Goal: Task Accomplishment & Management: Manage account settings

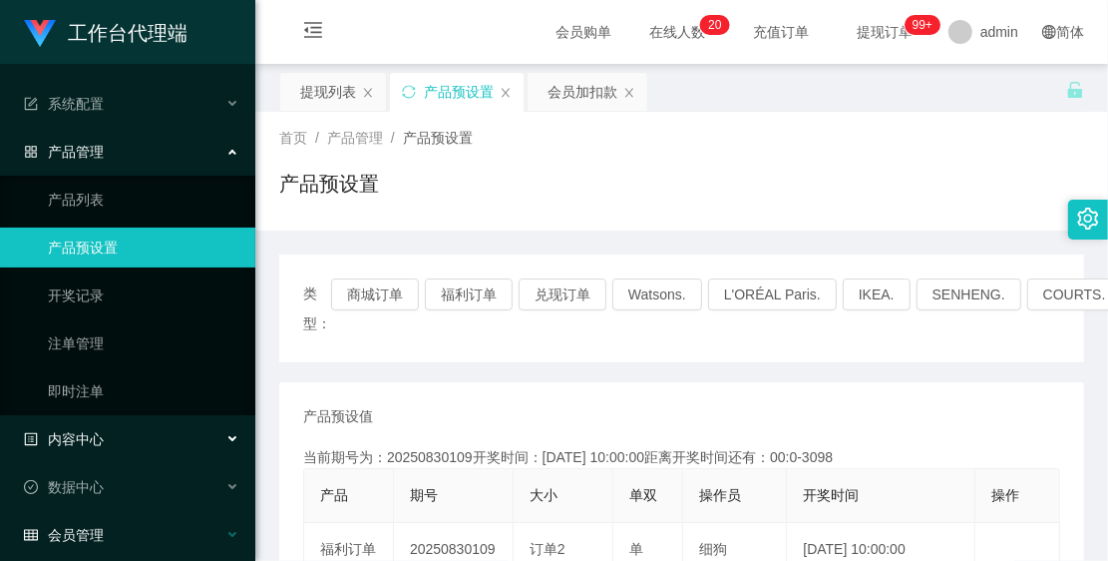
scroll to position [61, 0]
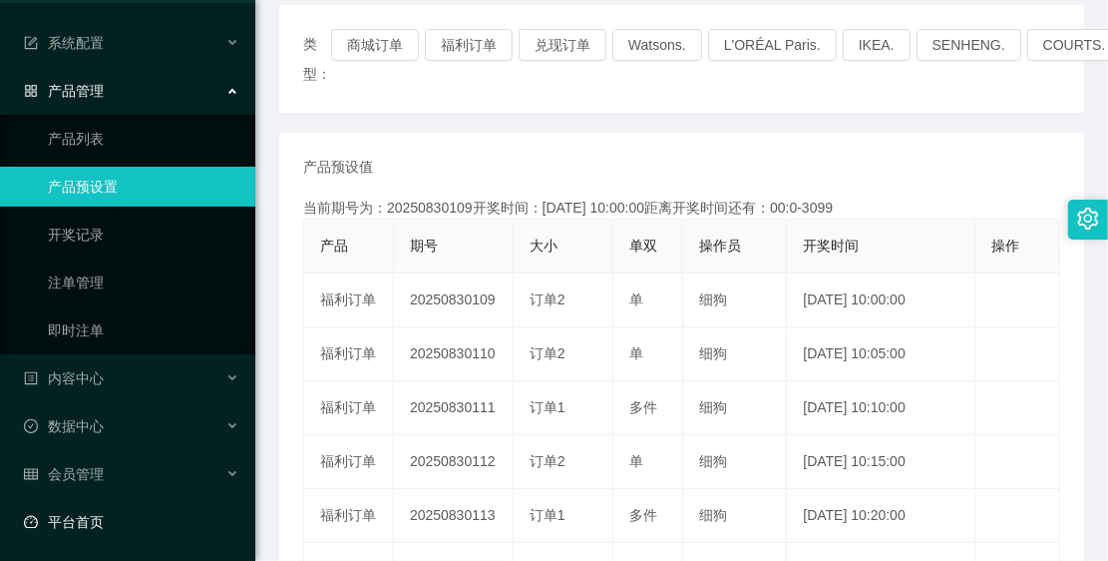
click at [138, 521] on link "平台首页" at bounding box center [131, 522] width 215 height 40
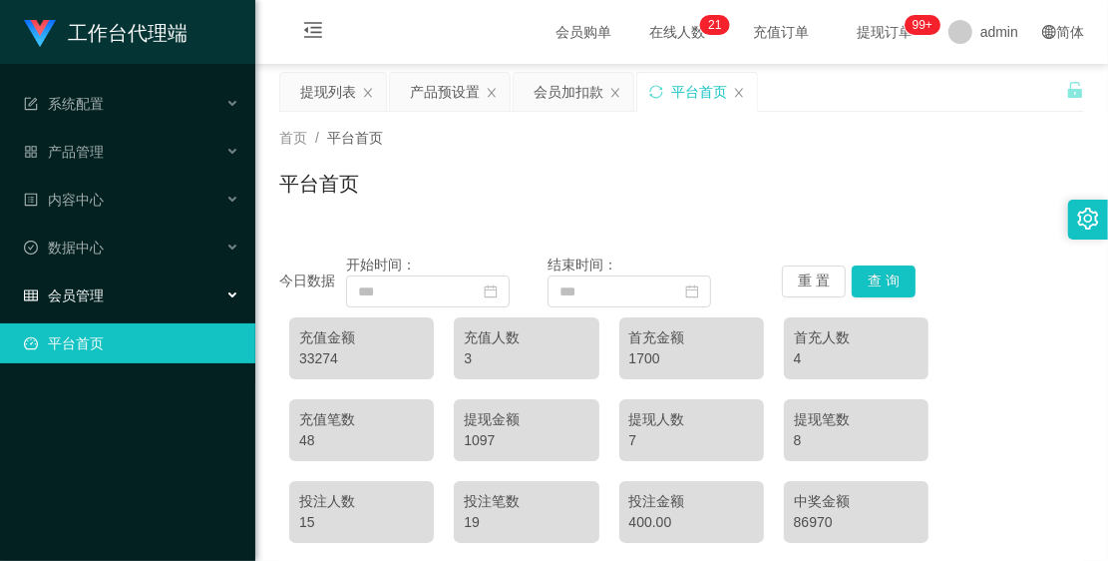
click at [110, 305] on div "会员管理" at bounding box center [127, 295] width 255 height 40
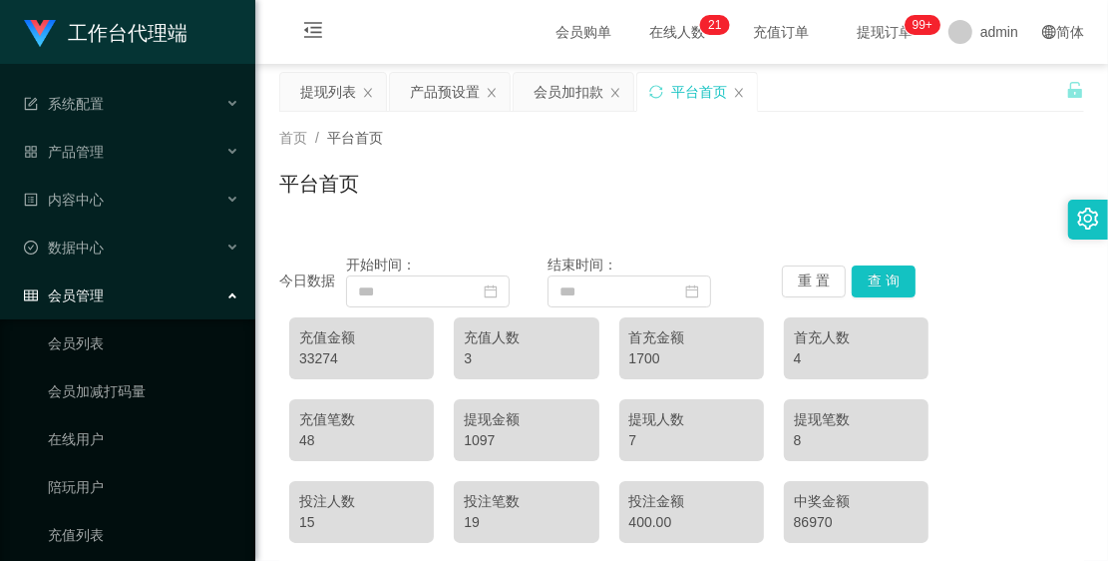
scroll to position [205, 0]
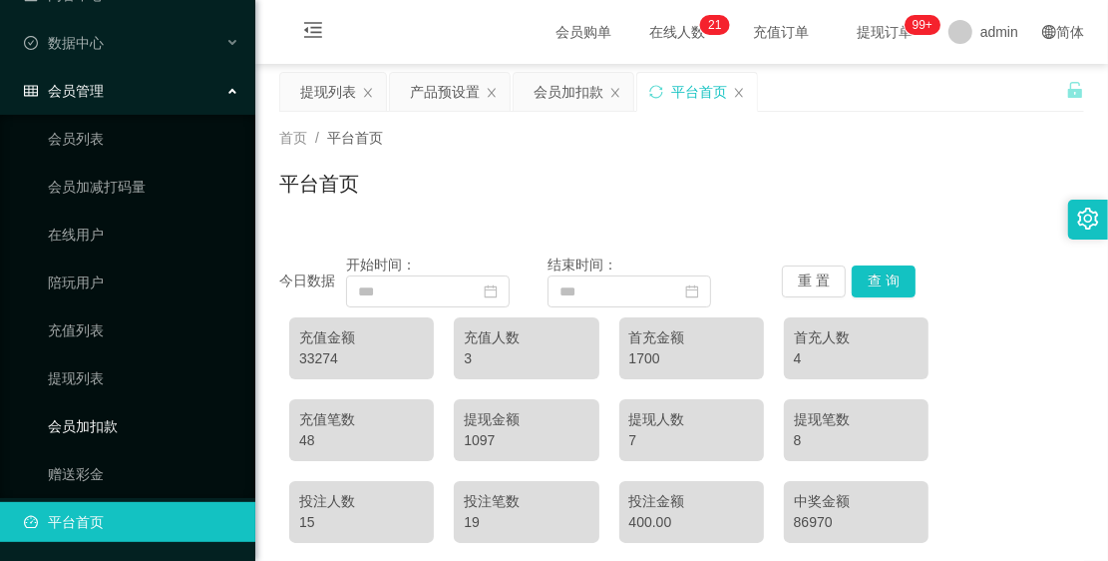
click at [111, 415] on link "会员加扣款" at bounding box center [144, 426] width 192 height 40
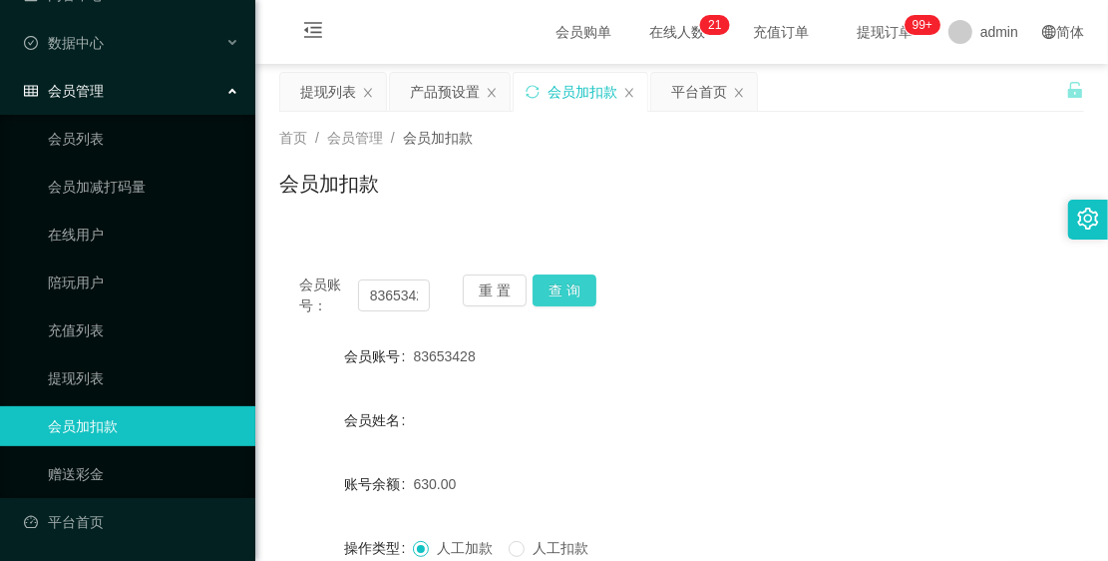
click at [559, 282] on button "查 询" at bounding box center [565, 290] width 64 height 32
click at [540, 289] on button "查 询" at bounding box center [565, 290] width 64 height 32
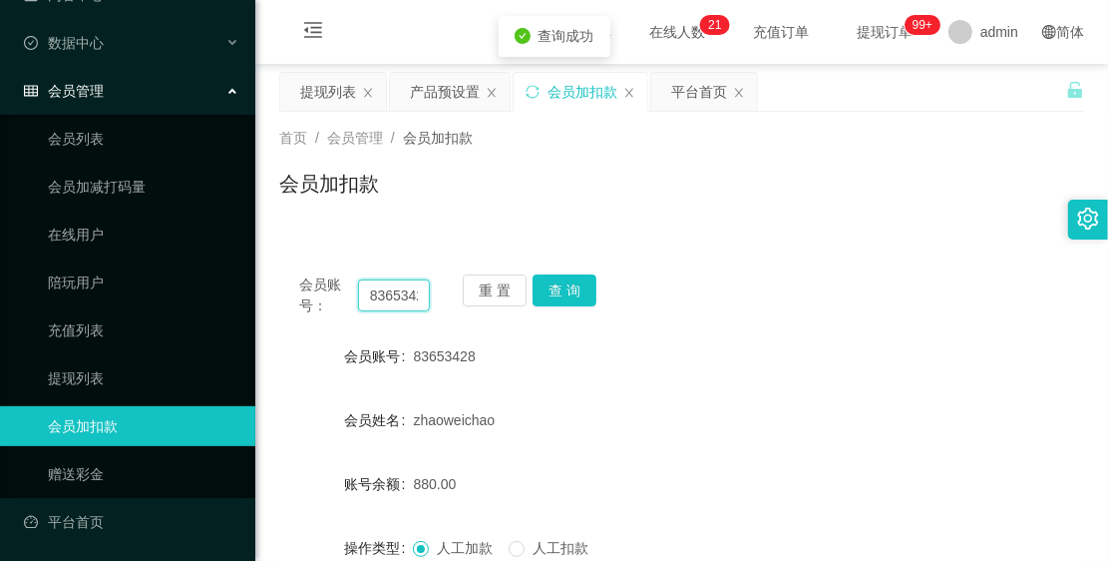
scroll to position [0, 17]
drag, startPoint x: 370, startPoint y: 292, endPoint x: 420, endPoint y: 324, distance: 59.2
click at [420, 324] on div "会员账号： 83653428 重 置 查 询 会员账号 83653428 会员姓名 [PERSON_NAME] 账号余额 880.00 操作类型 人工加款 人…" at bounding box center [681, 496] width 805 height 485
click at [67, 137] on link "会员列表" at bounding box center [144, 139] width 192 height 40
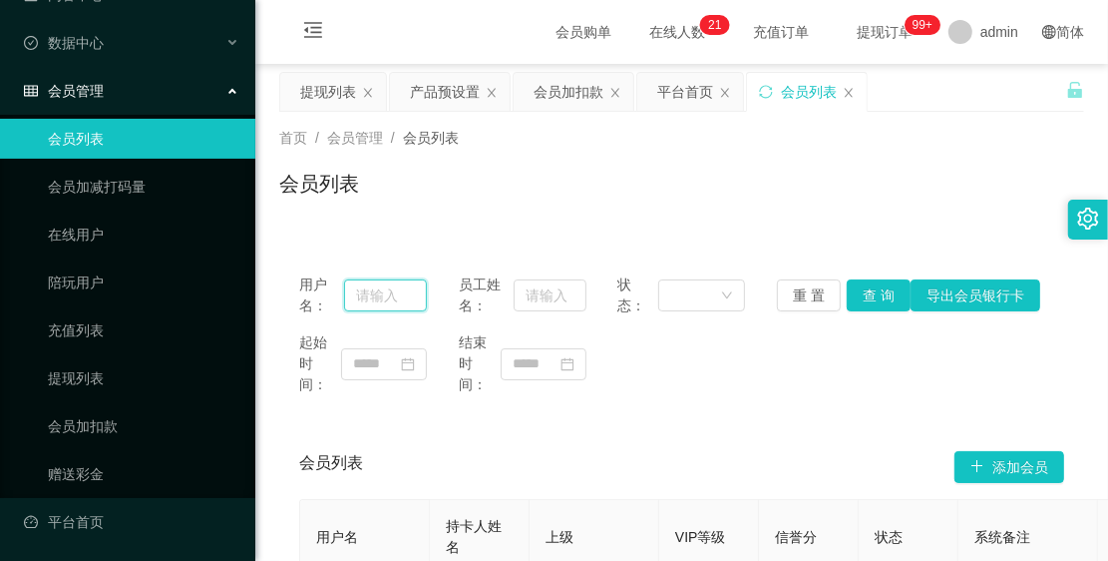
click at [415, 290] on input "text" at bounding box center [385, 295] width 83 height 32
paste input "83653428"
type input "83653428"
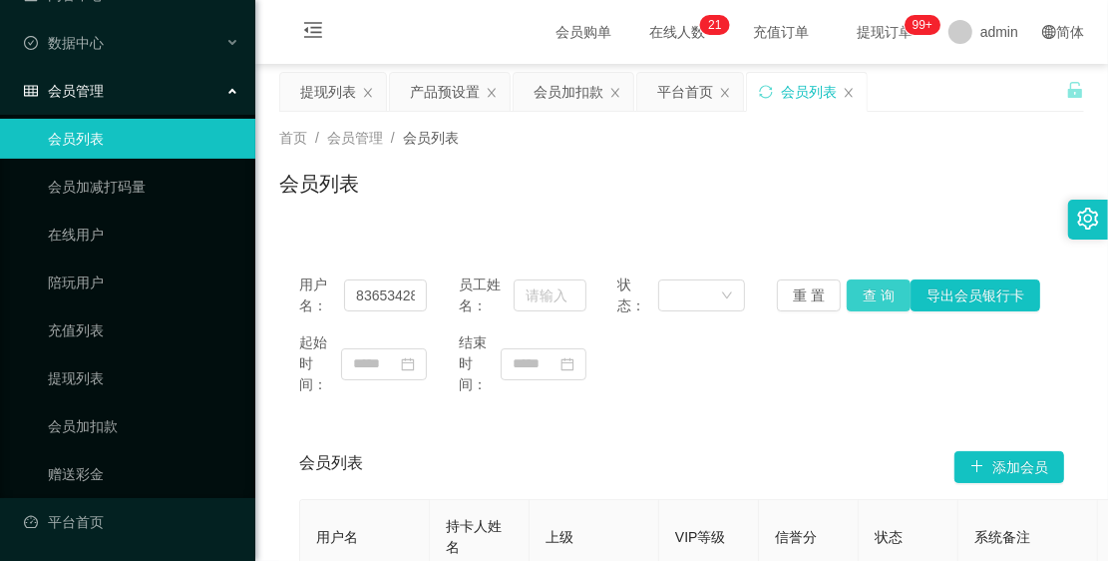
click at [847, 295] on button "查 询" at bounding box center [879, 295] width 64 height 32
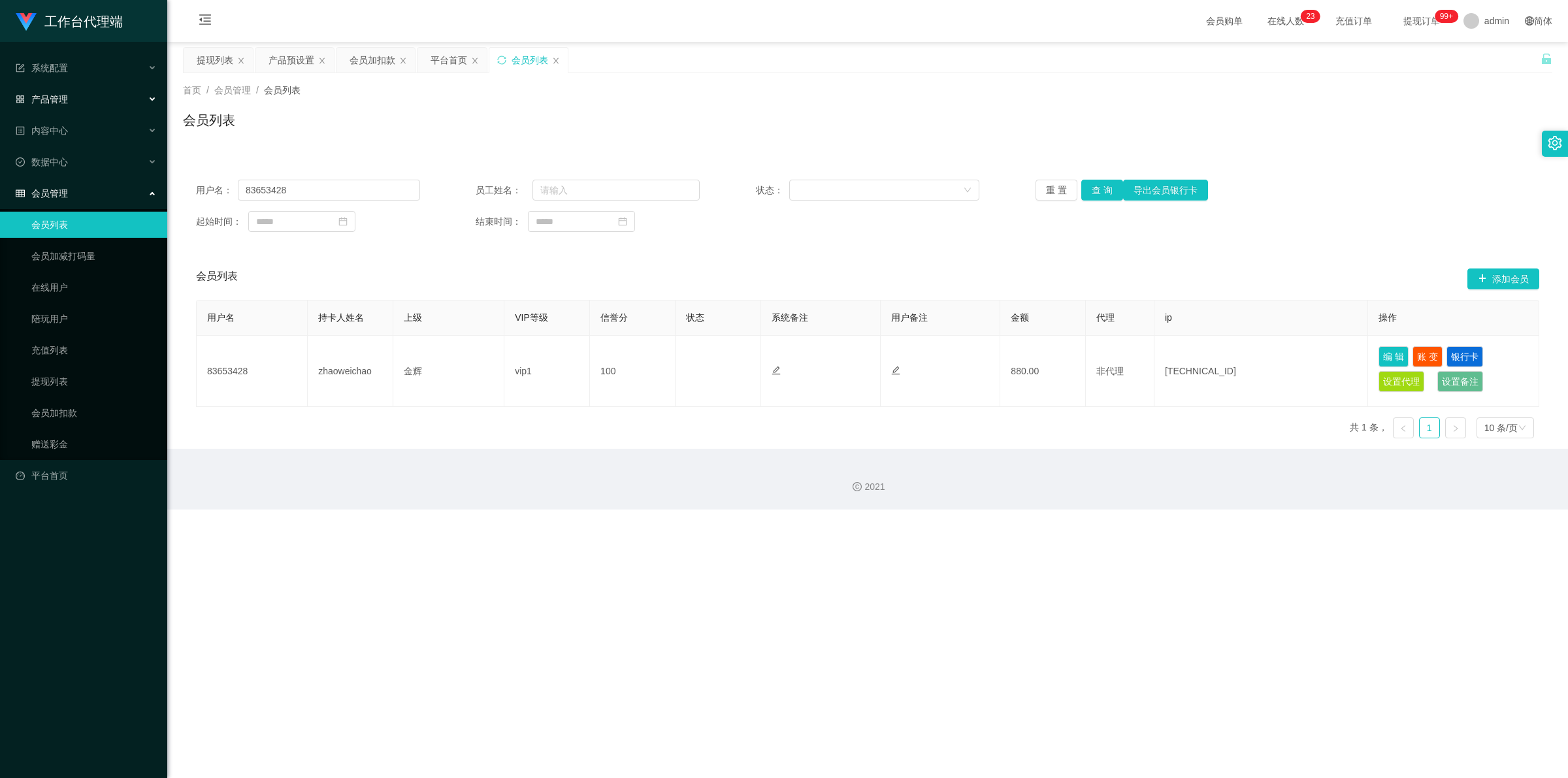
click at [98, 92] on div "产品管理" at bounding box center [83, 100] width 167 height 26
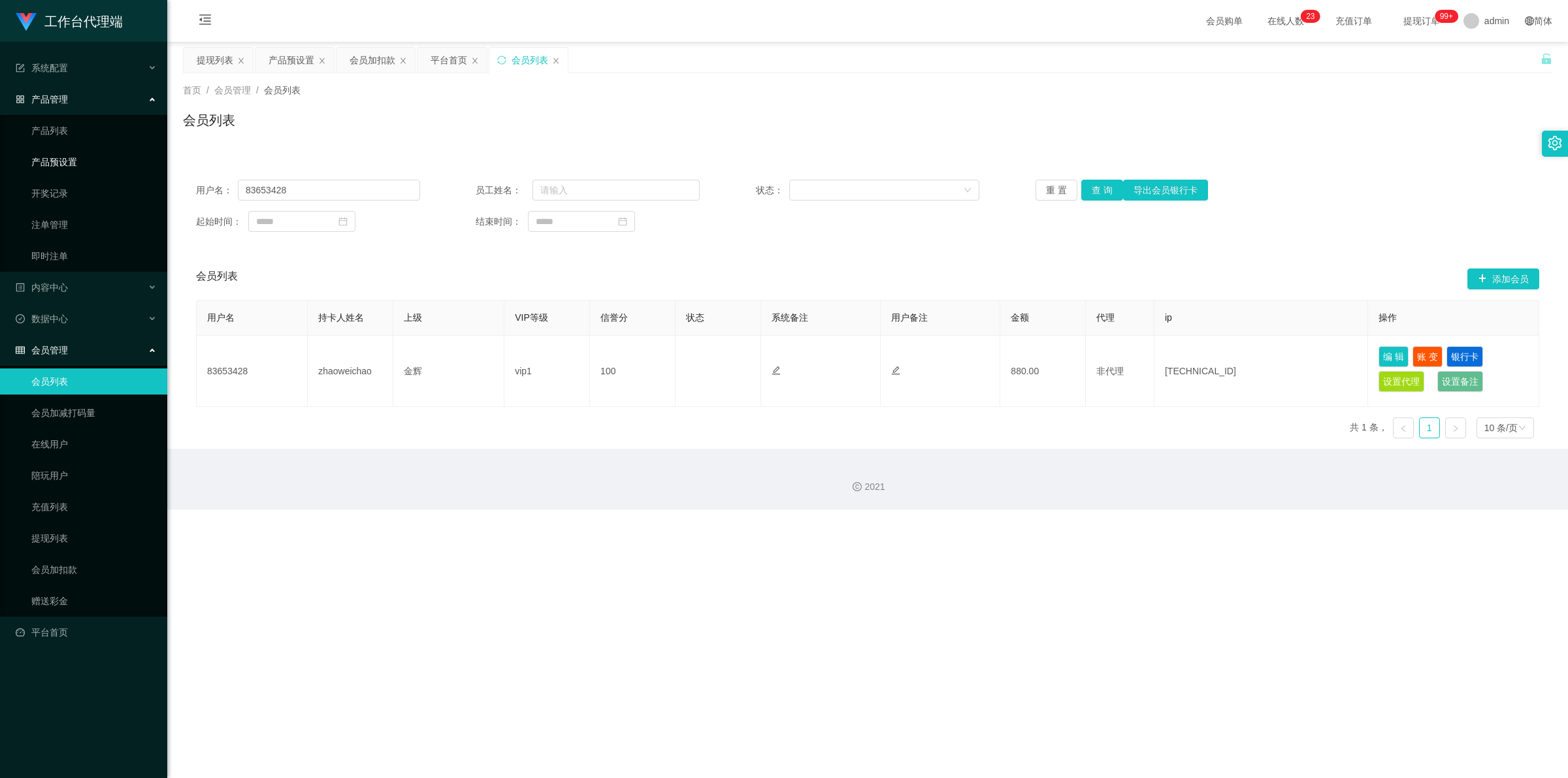
click at [102, 167] on link "产品预设置" at bounding box center [94, 162] width 126 height 26
